Goal: Check status: Check status

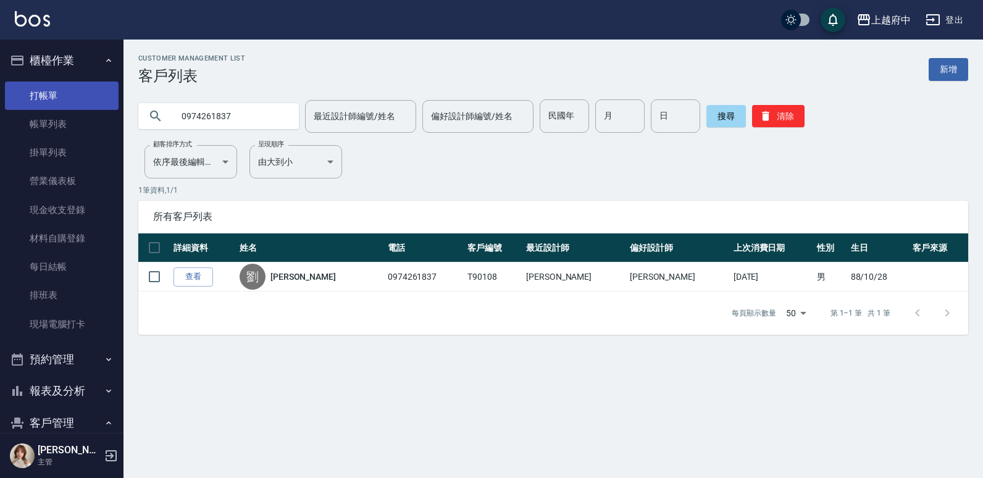
drag, startPoint x: 243, startPoint y: 118, endPoint x: 60, endPoint y: 107, distance: 183.1
click at [60, 107] on div "上越府中 登出 櫃檯作業 打帳單 帳單列表 掛單列表 營業儀表板 現金收支登錄 材料自購登錄 每日結帳 排班表 現場電腦打卡 預約管理 預約管理 單日預約紀錄…" at bounding box center [491, 239] width 983 height 478
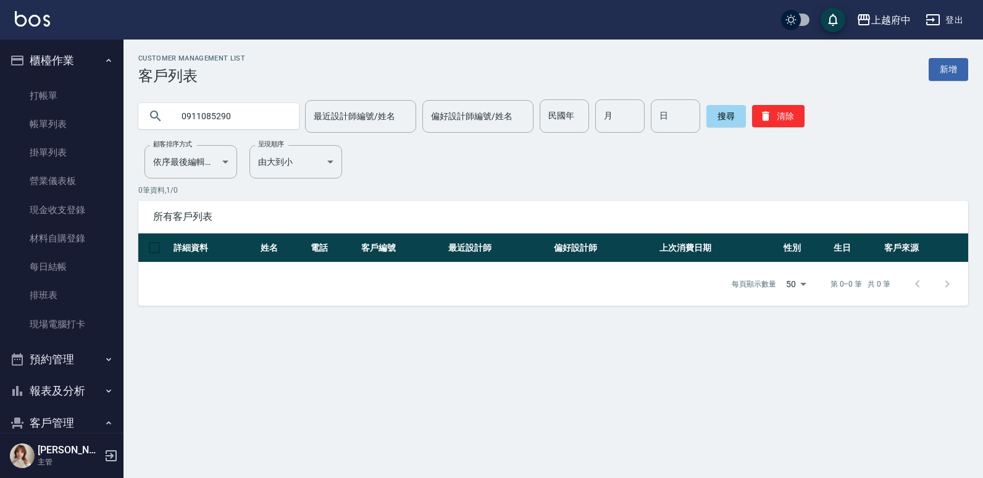
drag, startPoint x: 231, startPoint y: 114, endPoint x: 141, endPoint y: 109, distance: 90.3
click at [141, 109] on div "0911085290" at bounding box center [218, 116] width 161 height 26
paste input "0"
type input "0910085290"
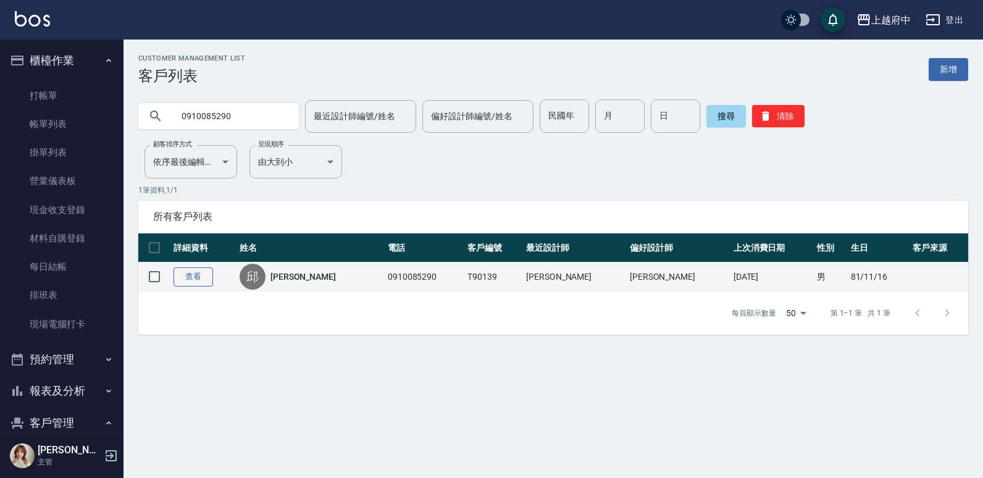
click at [187, 279] on link "查看" at bounding box center [194, 276] width 40 height 19
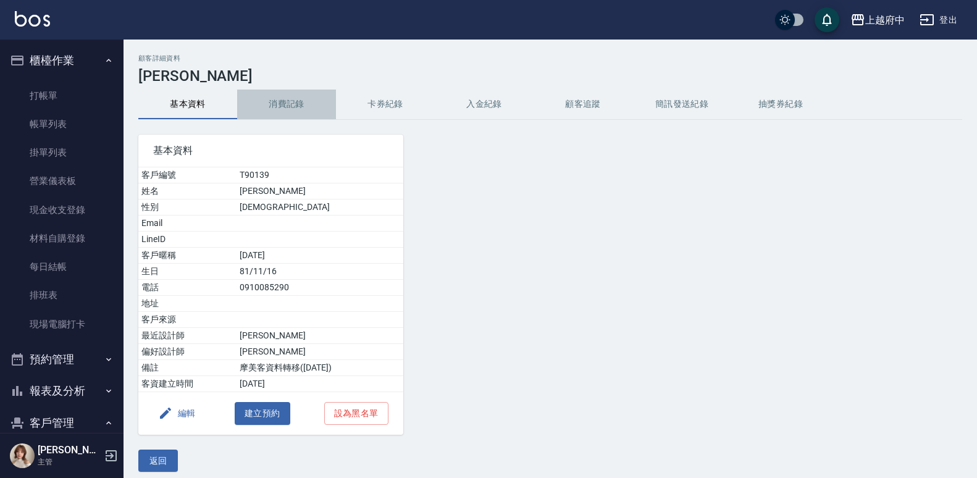
click at [284, 109] on button "消費記錄" at bounding box center [286, 105] width 99 height 30
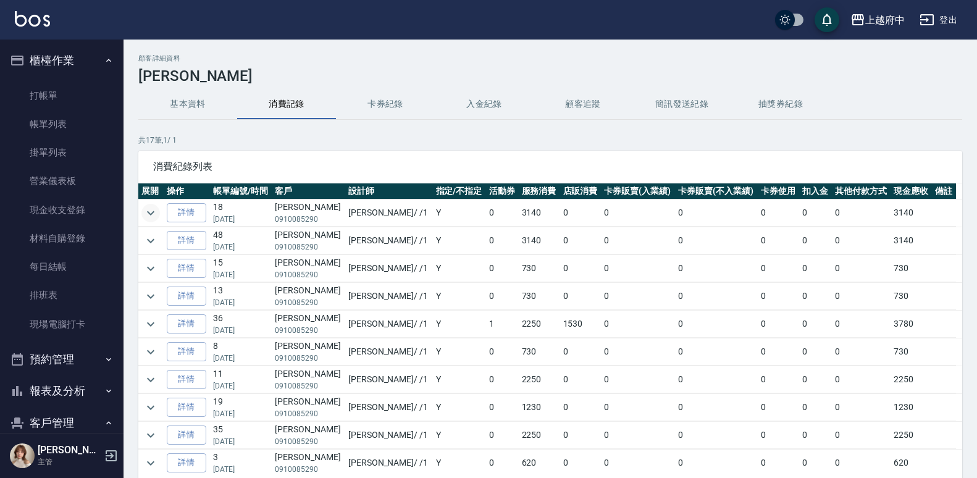
click at [156, 208] on icon "expand row" at bounding box center [150, 213] width 15 height 15
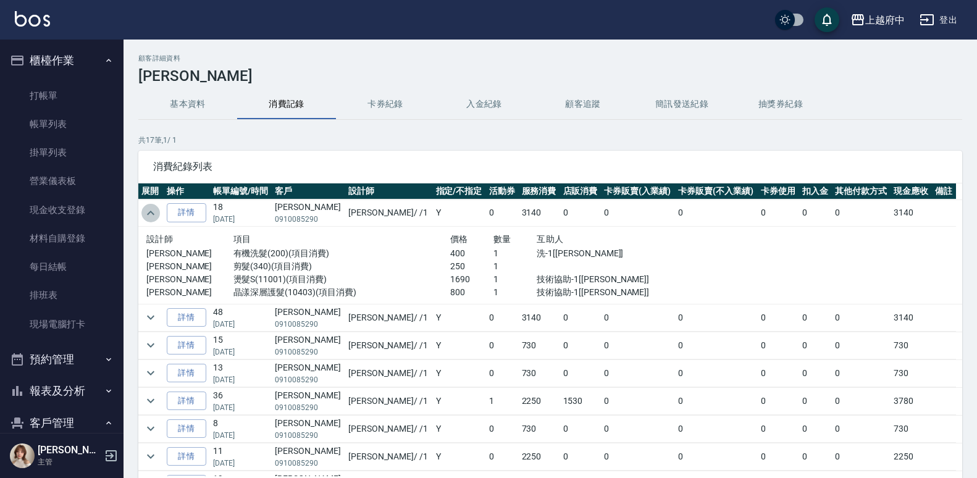
click at [156, 208] on icon "expand row" at bounding box center [150, 213] width 15 height 15
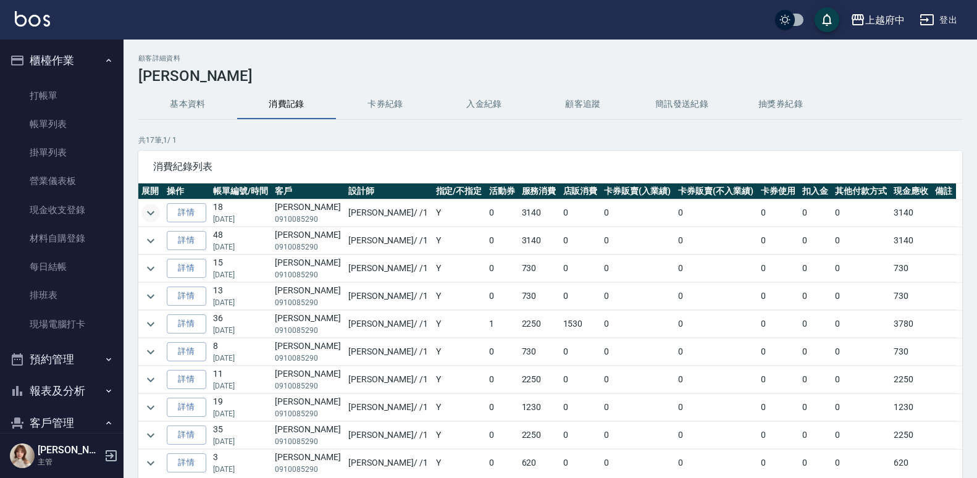
click at [164, 242] on td at bounding box center [150, 240] width 25 height 27
click at [145, 235] on icon "expand row" at bounding box center [150, 240] width 15 height 15
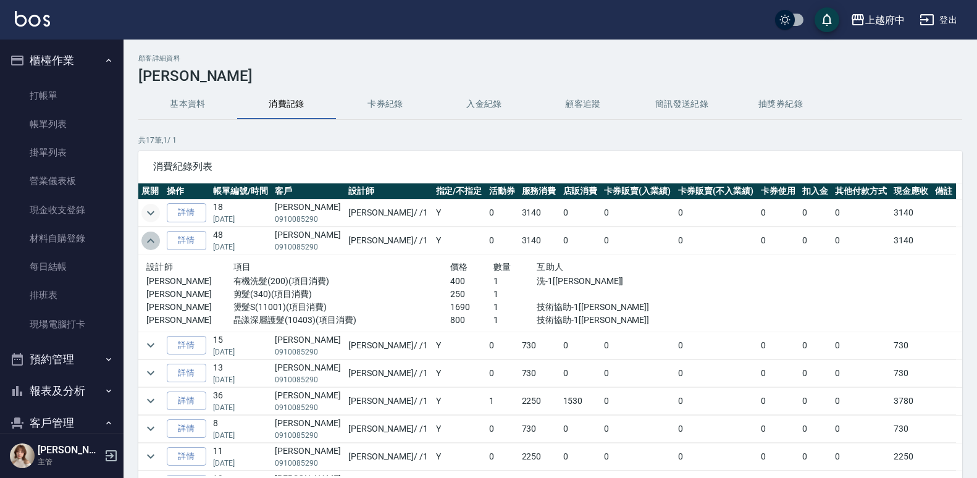
click at [146, 237] on icon "expand row" at bounding box center [150, 240] width 15 height 15
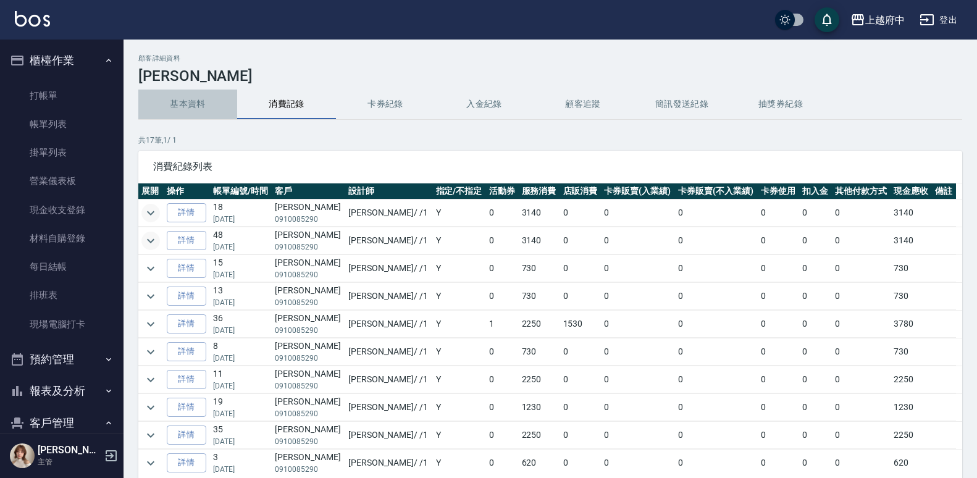
click at [176, 106] on button "基本資料" at bounding box center [187, 105] width 99 height 30
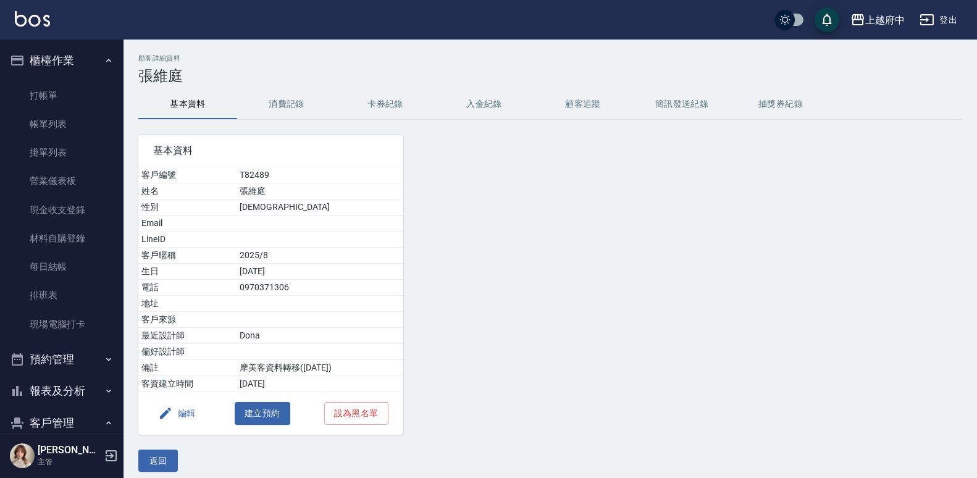
scroll to position [148, 0]
